Goal: Task Accomplishment & Management: Manage account settings

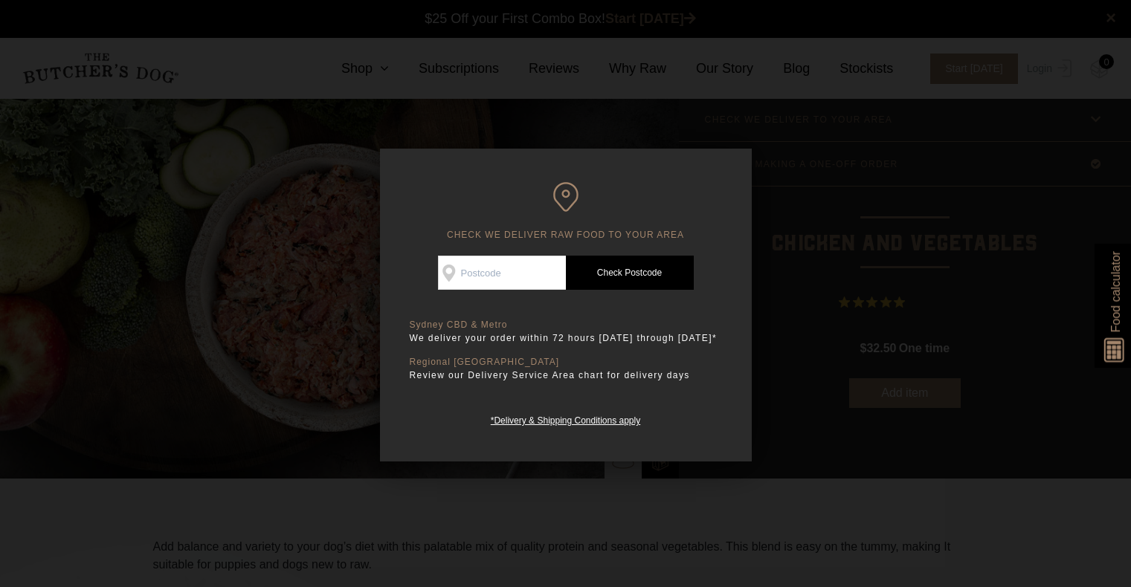
click at [837, 196] on div at bounding box center [565, 293] width 1131 height 587
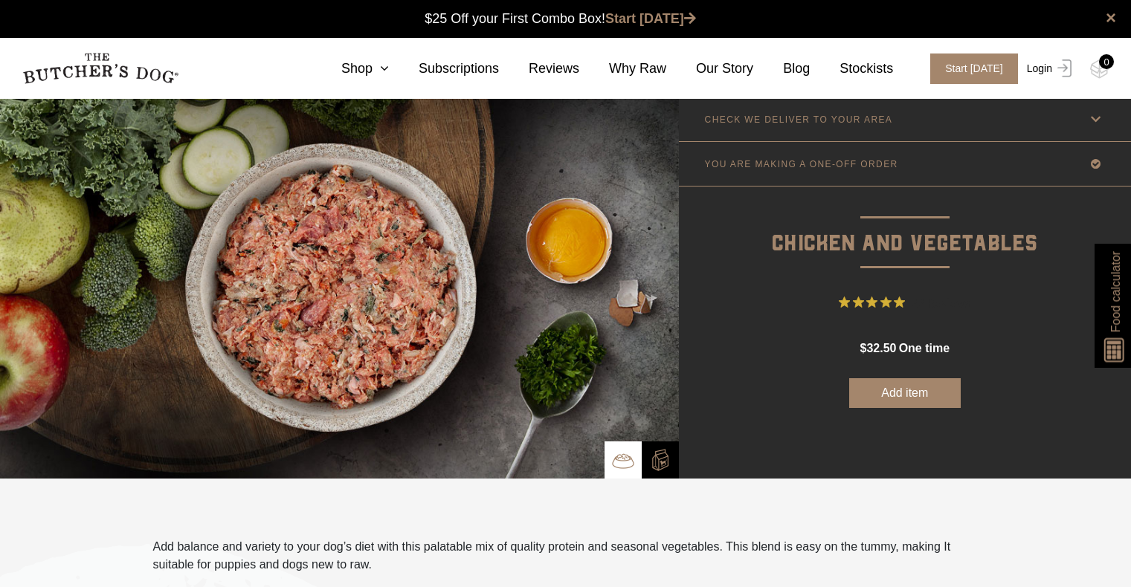
click at [1039, 64] on link "Login" at bounding box center [1047, 69] width 48 height 30
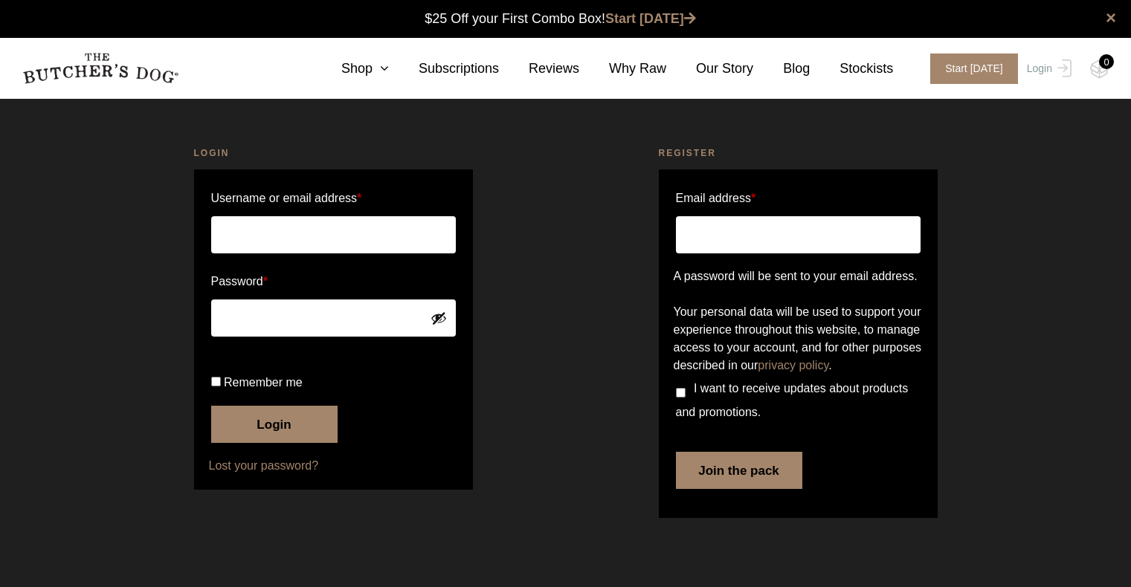
scroll to position [1, 0]
type input "robynne@decourtenay.com.au"
click at [273, 443] on button "Login" at bounding box center [274, 424] width 126 height 37
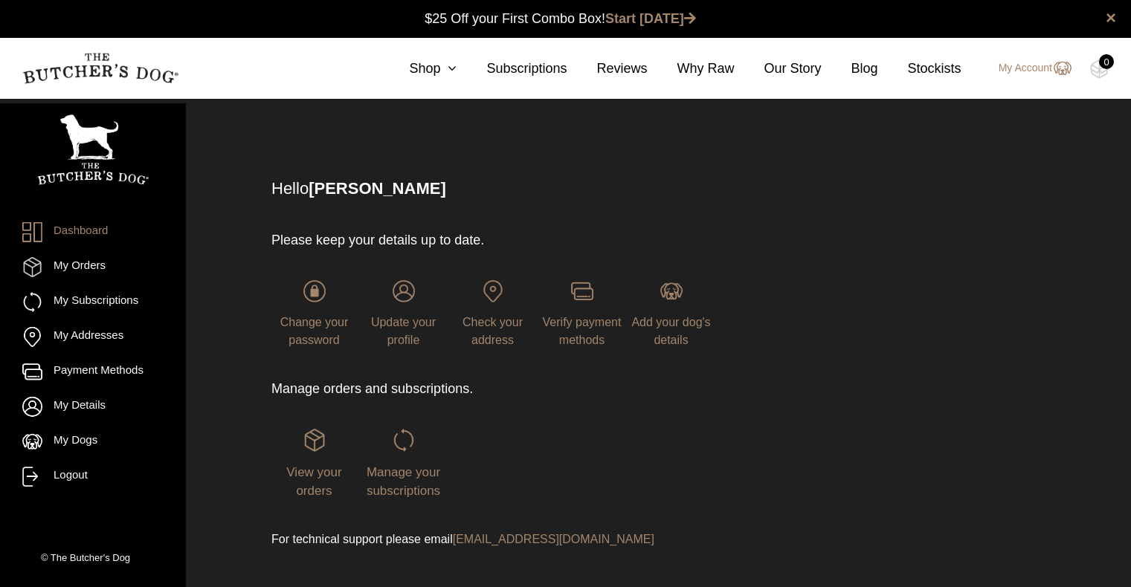
scroll to position [1, 0]
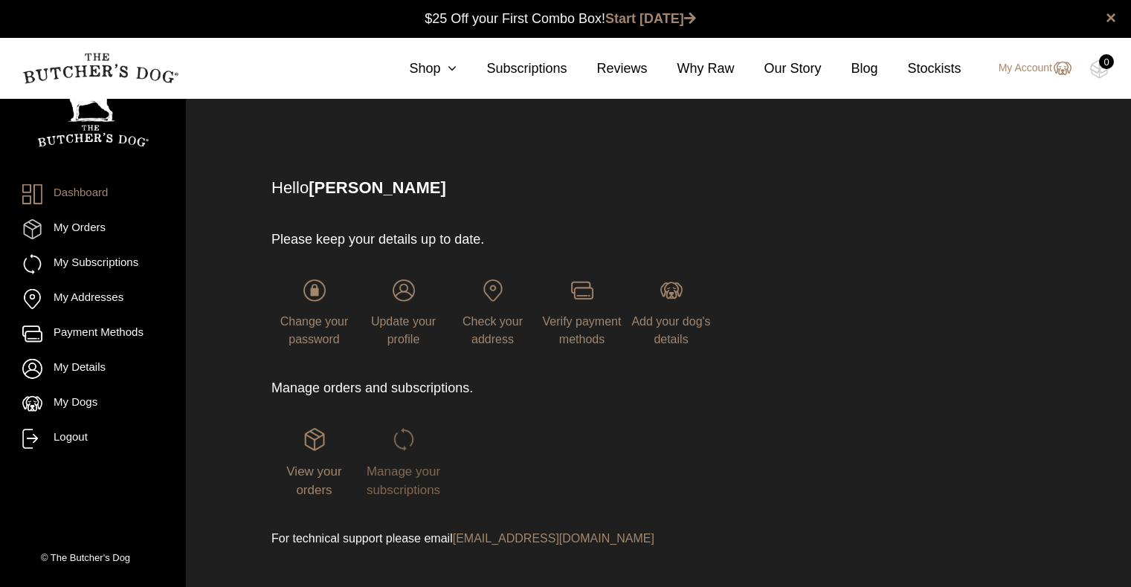
click at [403, 439] on img at bounding box center [404, 439] width 22 height 22
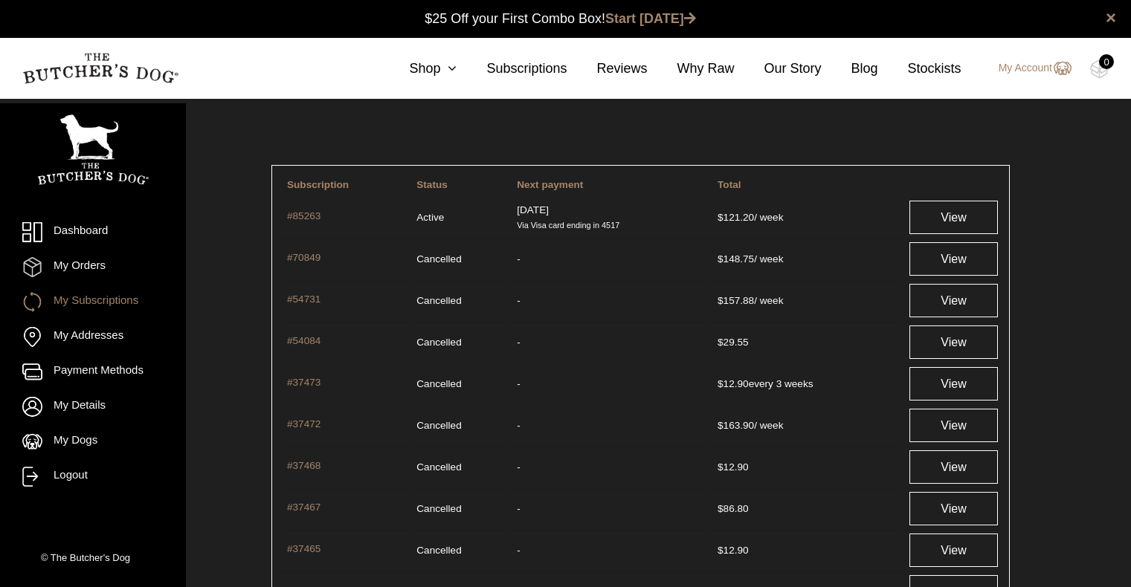
scroll to position [1, 0]
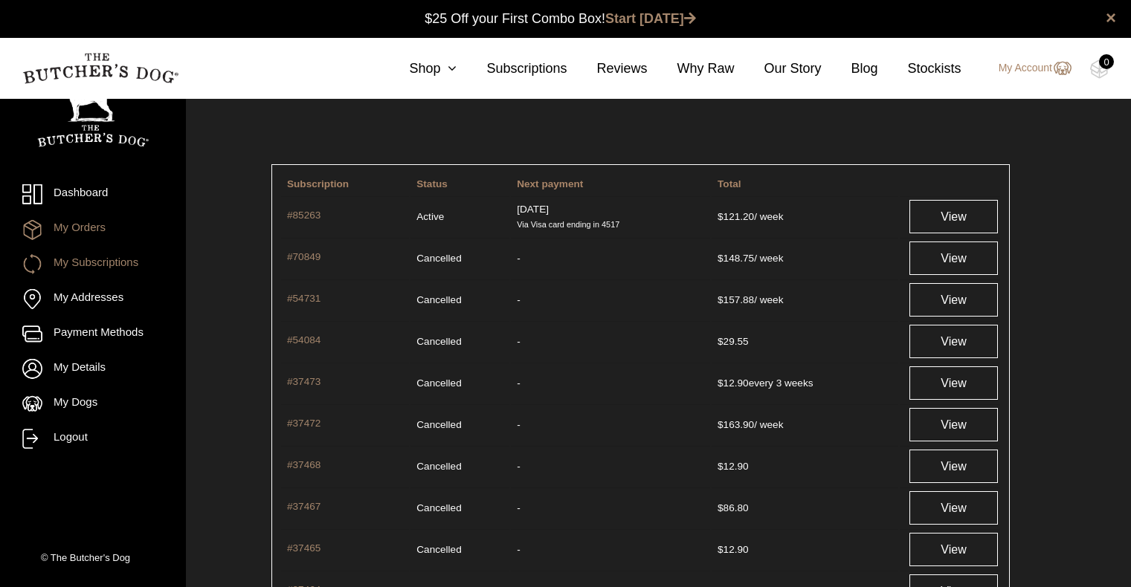
click at [94, 228] on link "My Orders" at bounding box center [92, 229] width 141 height 20
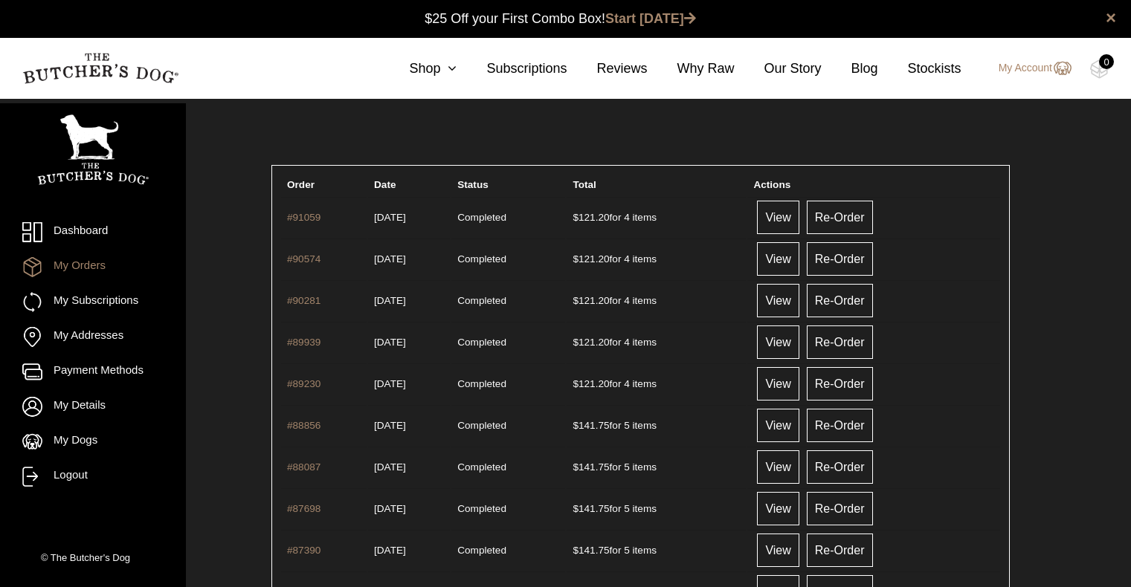
scroll to position [1, 0]
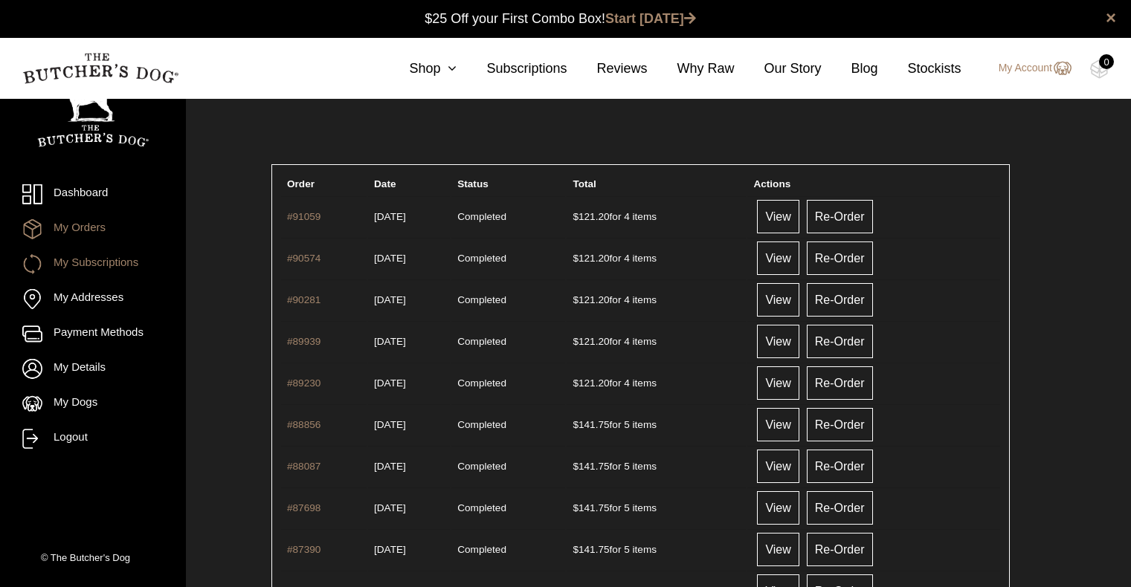
click at [95, 260] on link "My Subscriptions" at bounding box center [92, 264] width 141 height 20
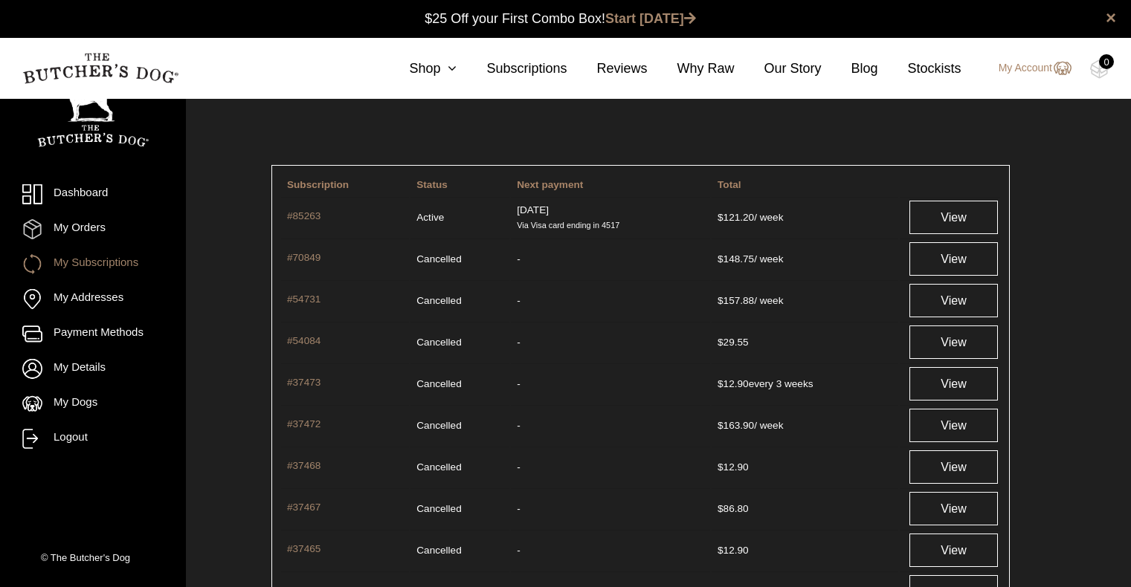
scroll to position [1, 0]
click at [306, 213] on link "#85263" at bounding box center [345, 216] width 116 height 17
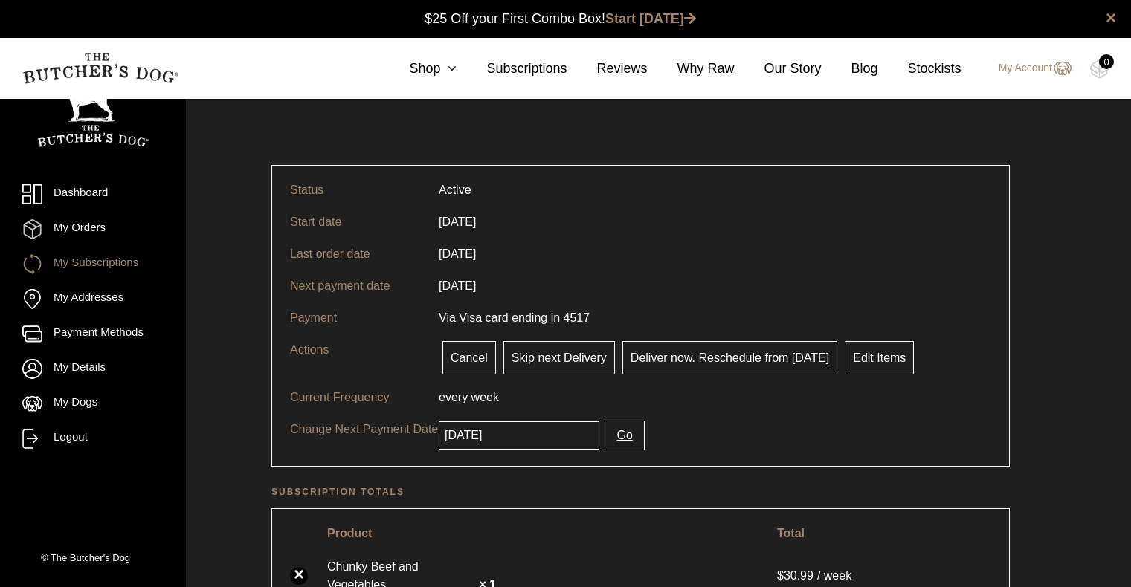
scroll to position [1, 0]
click at [546, 353] on link "Skip next Delivery" at bounding box center [559, 357] width 112 height 33
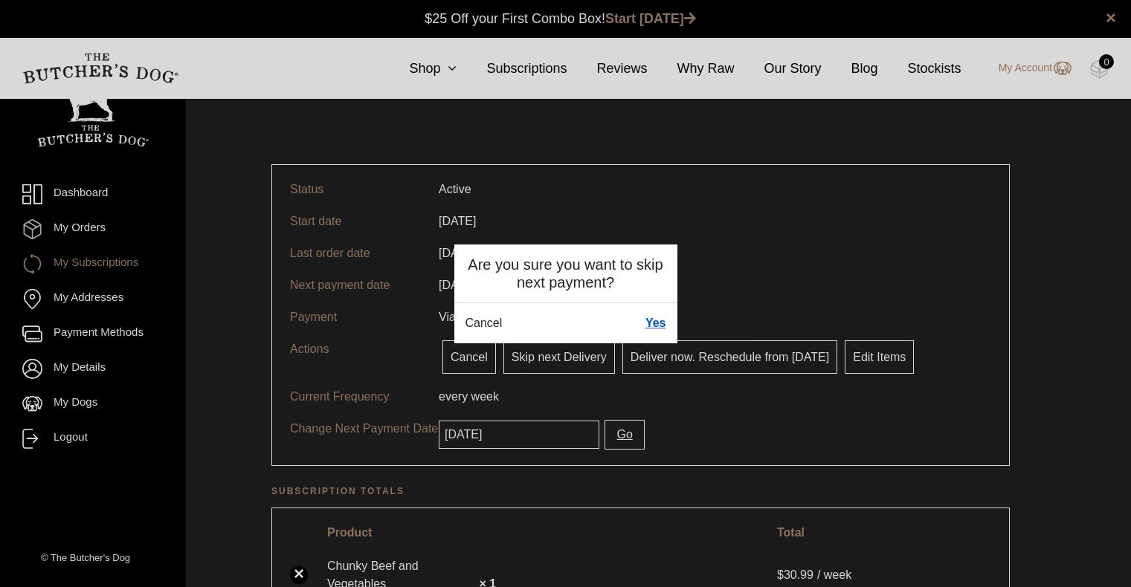
click at [653, 323] on link "Yes" at bounding box center [655, 324] width 21 height 18
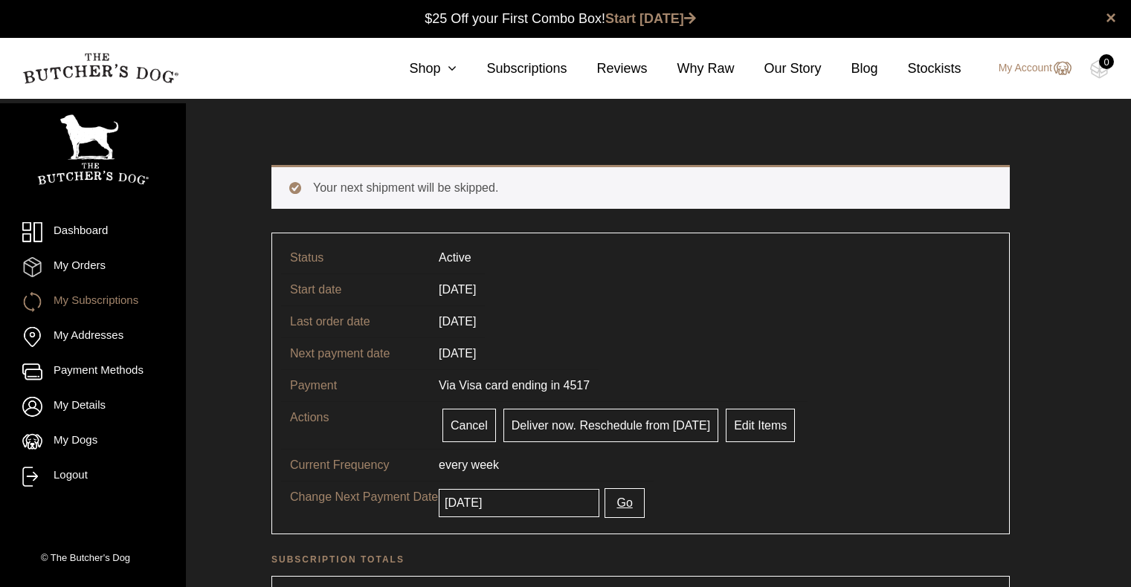
scroll to position [1, 0]
